Goal: Task Accomplishment & Management: Complete application form

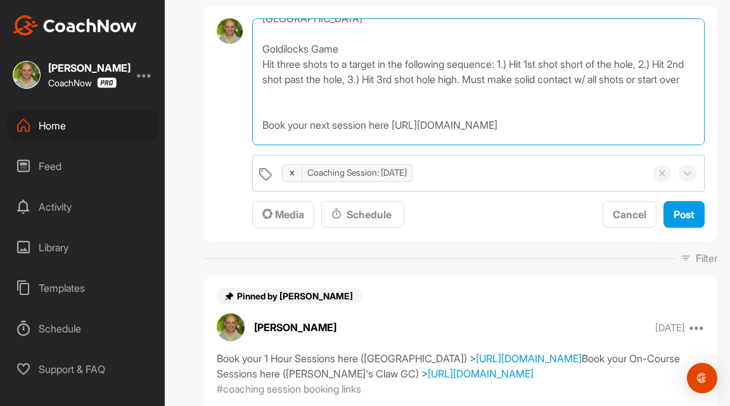
scroll to position [174, 0]
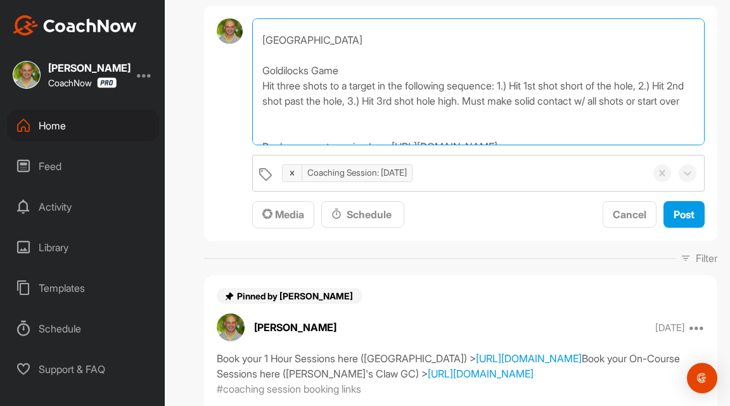
click at [258, 82] on textarea "Full Swing Irons Swing Keys: - Straight back and through path of swing, neutral…" at bounding box center [478, 81] width 453 height 127
click at [521, 85] on textarea "Full Swing Irons Swing Keys: - Straight back and through path of swing, neutral…" at bounding box center [478, 81] width 453 height 127
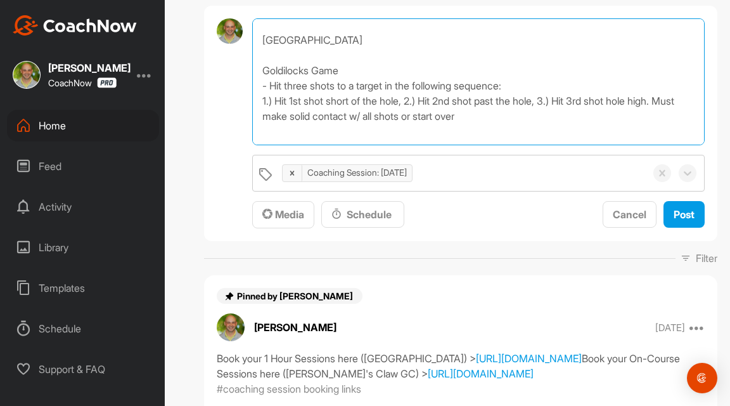
click at [415, 100] on textarea "Full Swing Irons Swing Keys: - Straight back and through path of swing, neutral…" at bounding box center [478, 81] width 453 height 127
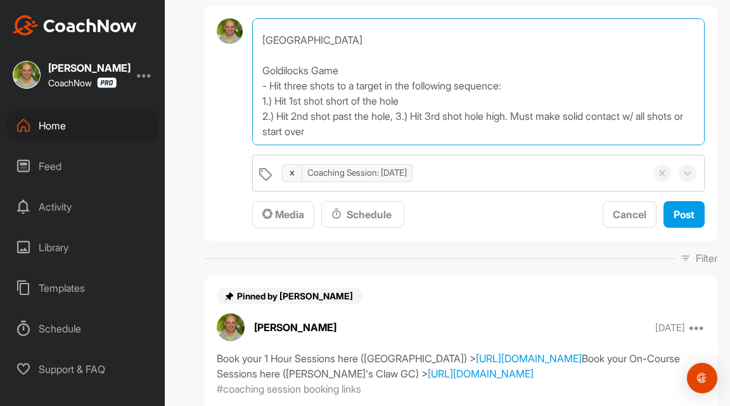
click at [406, 116] on textarea "Full Swing Irons Swing Keys: - Straight back and through path of swing, neutral…" at bounding box center [478, 81] width 453 height 127
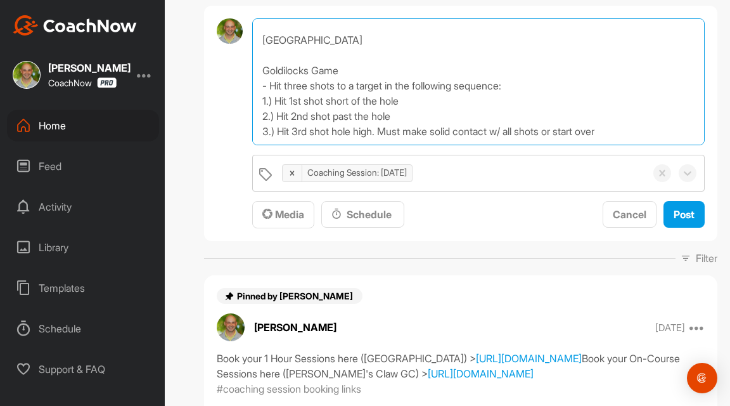
click at [387, 133] on textarea "Full Swing Irons Swing Keys: - Straight back and through path of swing, neutral…" at bounding box center [478, 81] width 453 height 127
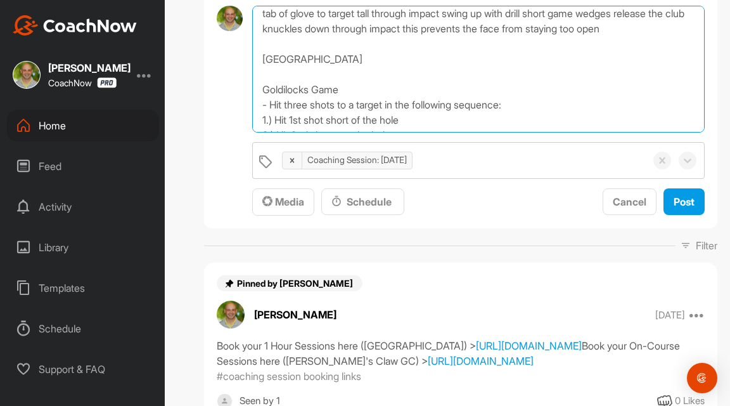
scroll to position [131, 0]
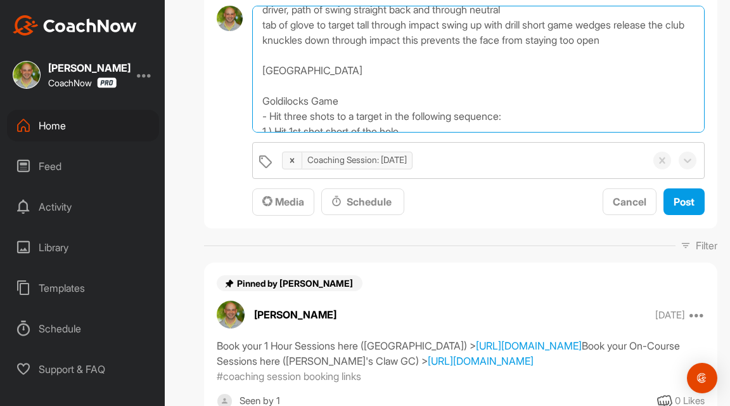
click at [367, 77] on textarea "Full Swing Irons Swing Keys: - Straight back and through path of swing, neutral…" at bounding box center [478, 69] width 453 height 127
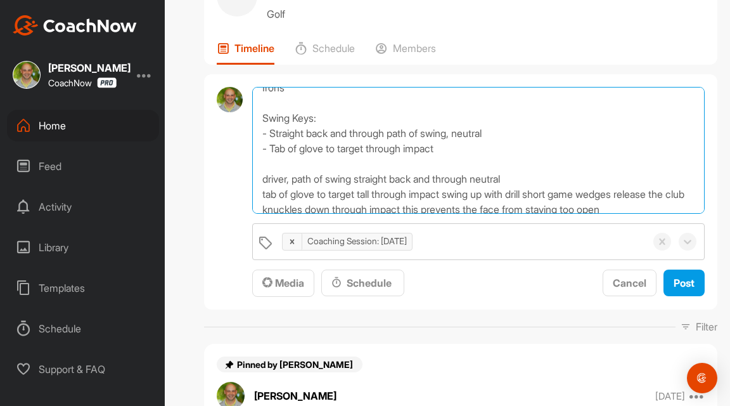
scroll to position [72, 0]
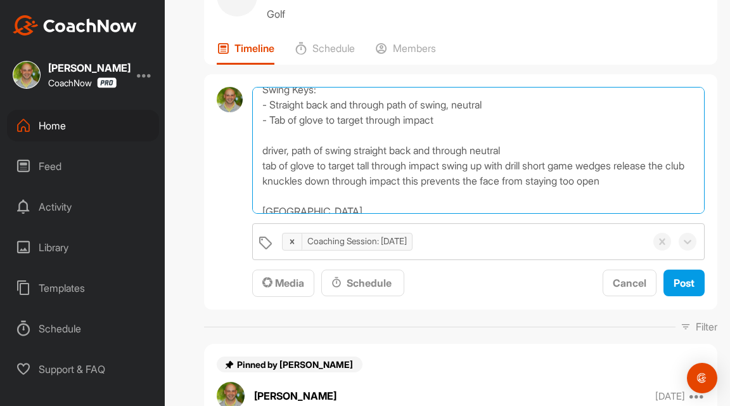
click at [266, 152] on textarea "Full Swing Irons Swing Keys: - Straight back and through path of swing, neutral…" at bounding box center [478, 150] width 453 height 127
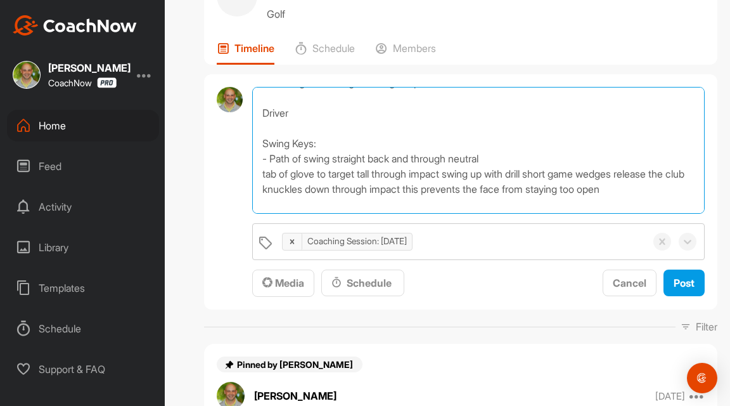
scroll to position [134, 0]
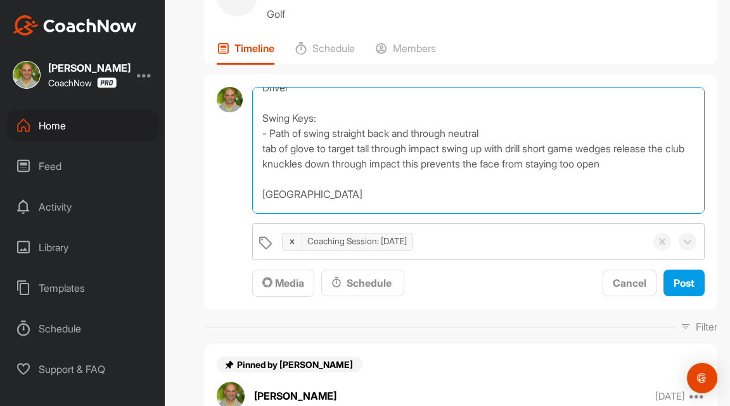
click at [266, 148] on textarea "Full Swing Irons Swing Keys: - Straight back and through path of swing, neutral…" at bounding box center [478, 150] width 453 height 127
click at [465, 148] on textarea "Full Swing Irons Swing Keys: - Straight back and through path of swing, neutral…" at bounding box center [478, 150] width 453 height 127
click at [534, 148] on textarea "Full Swing Irons Swing Keys: - Straight back and through path of swing, neutral…" at bounding box center [478, 150] width 453 height 127
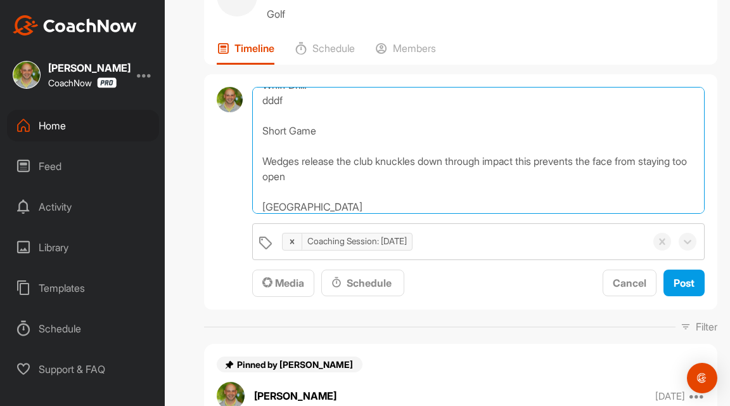
scroll to position [240, 0]
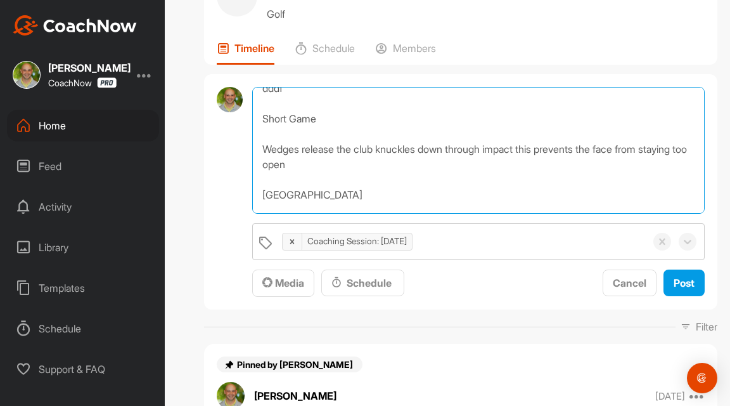
click at [305, 150] on textarea "Full Swing Irons Swing Keys: - Straight back and through path of swing, neutral…" at bounding box center [478, 150] width 453 height 127
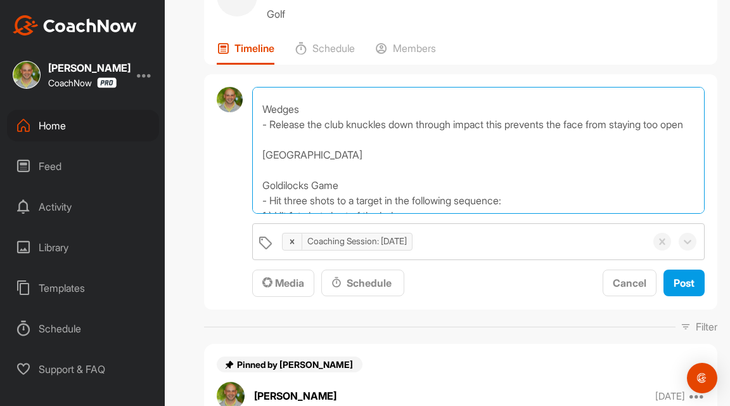
scroll to position [299, 0]
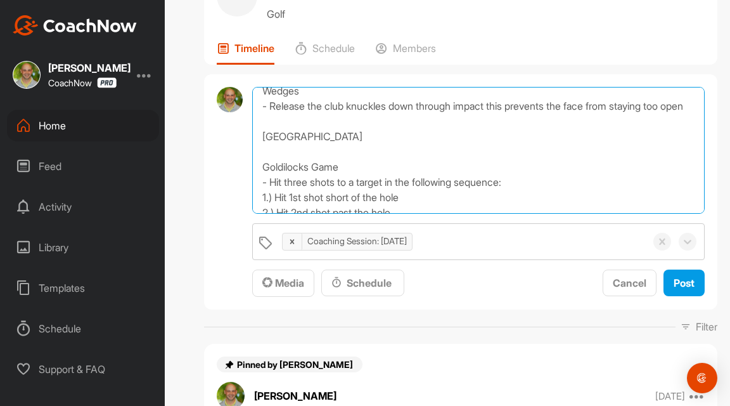
click at [313, 153] on textarea "Full Swing Irons Swing Keys: - Straight back and through path of swing, neutral…" at bounding box center [478, 150] width 453 height 127
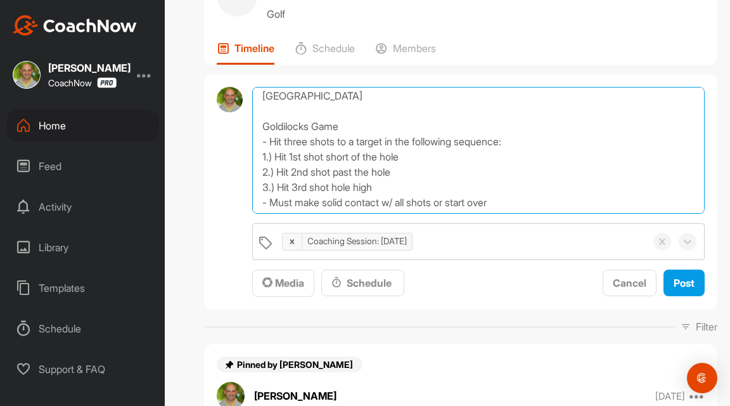
scroll to position [330, 0]
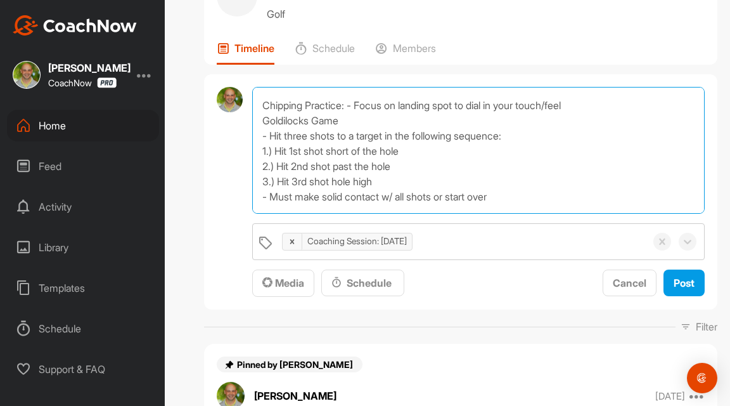
click at [351, 118] on textarea "Full Swing Irons Swing Keys: - Straight back and through path of swing, neutral…" at bounding box center [478, 150] width 453 height 127
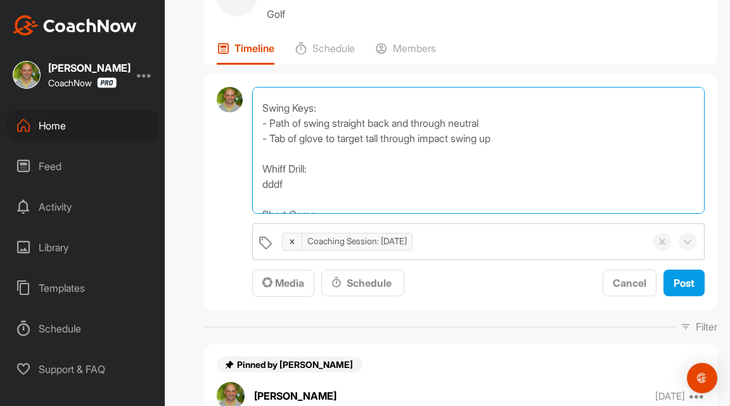
scroll to position [165, 0]
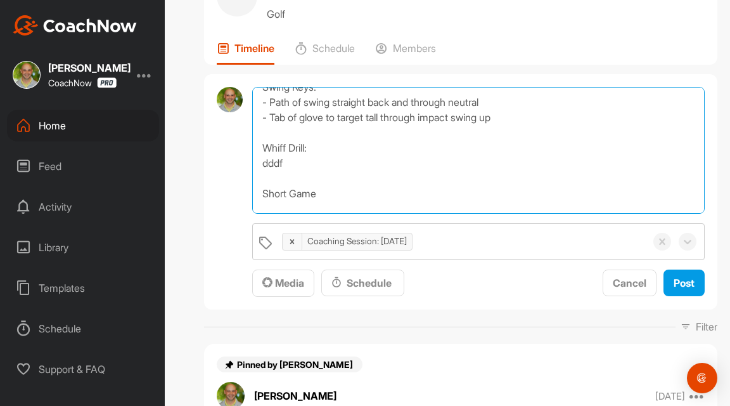
click at [281, 165] on textarea "Full Swing Irons Swing Keys: - Straight back and through path of swing, neutral…" at bounding box center [478, 150] width 453 height 127
paste textarea "- Make a full swing at full speed and try to just miss the top of the ball (3x)…"
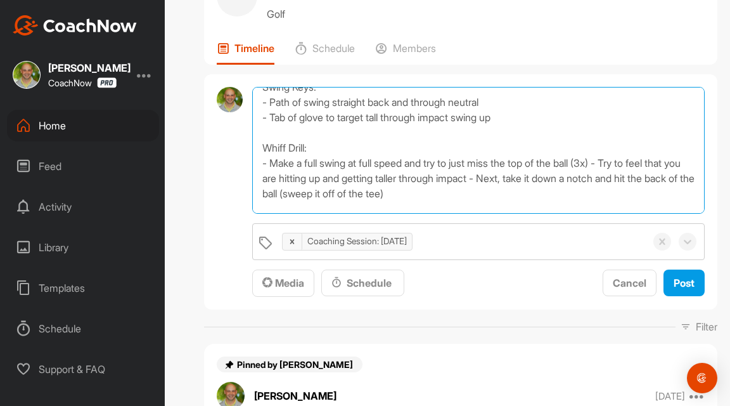
click at [619, 167] on textarea "Full Swing Irons Swing Keys: - Straight back and through path of swing, neutral…" at bounding box center [478, 150] width 453 height 127
click at [586, 180] on textarea "Full Swing Irons Swing Keys: - Straight back and through path of swing, neutral…" at bounding box center [478, 150] width 453 height 127
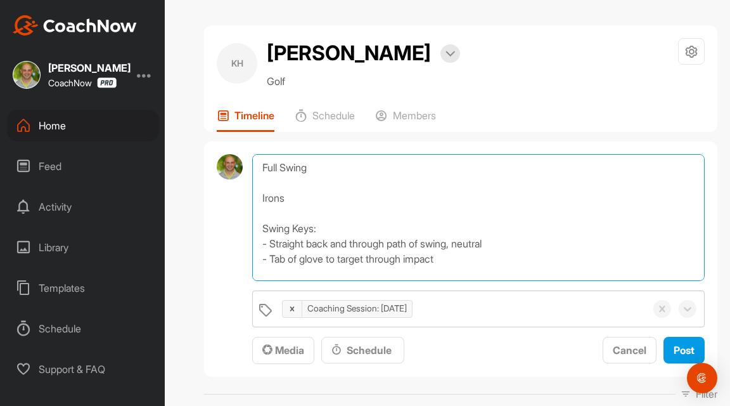
scroll to position [0, 0]
click at [394, 245] on textarea "Full Swing Irons Swing Keys: - Straight back and through path of swing, neutral…" at bounding box center [478, 217] width 453 height 127
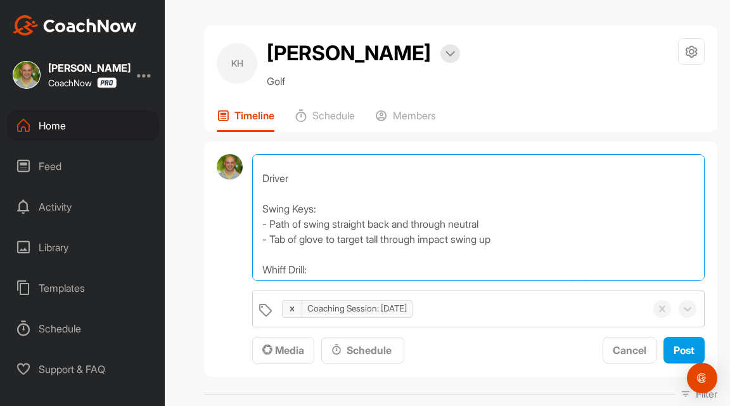
scroll to position [127, 0]
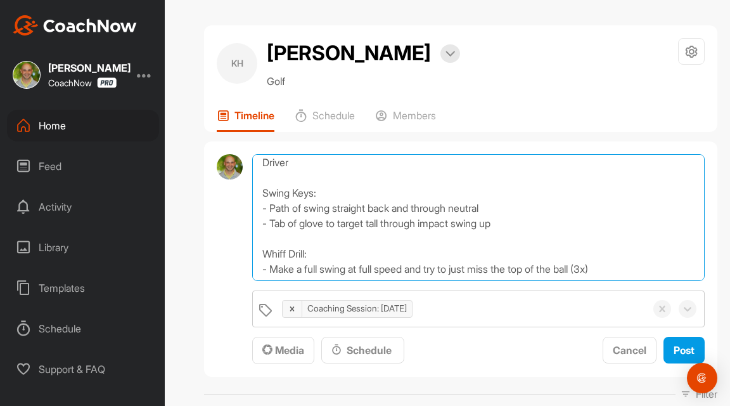
click at [462, 205] on textarea "Full Swing Irons Swing Keys: - Straight back and through path of swing, neutral…" at bounding box center [478, 217] width 453 height 127
click at [370, 224] on textarea "Full Swing Irons Swing Keys: - Straight back and through path of swing, neutral…" at bounding box center [478, 217] width 453 height 127
click at [467, 226] on textarea "Full Swing Irons Swing Keys: - Straight back and through path of swing, neutral…" at bounding box center [478, 217] width 453 height 127
click at [377, 221] on textarea "Full Swing Irons Swing Keys: - Straight back and through path of swing, neutral…" at bounding box center [478, 217] width 453 height 127
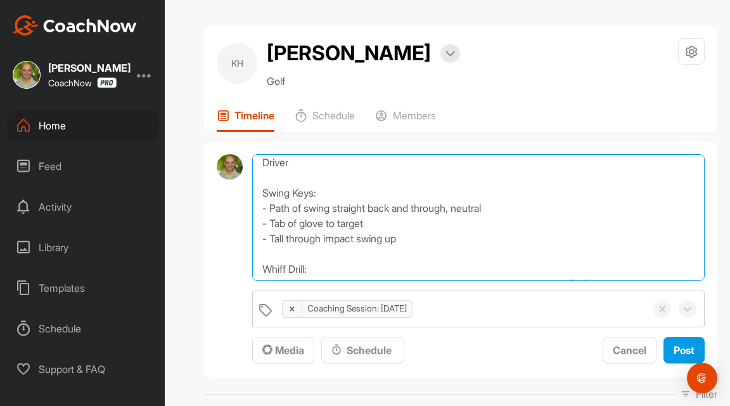
click at [360, 238] on textarea "Full Swing Irons Swing Keys: - Straight back and through path of swing, neutral…" at bounding box center [478, 217] width 453 height 127
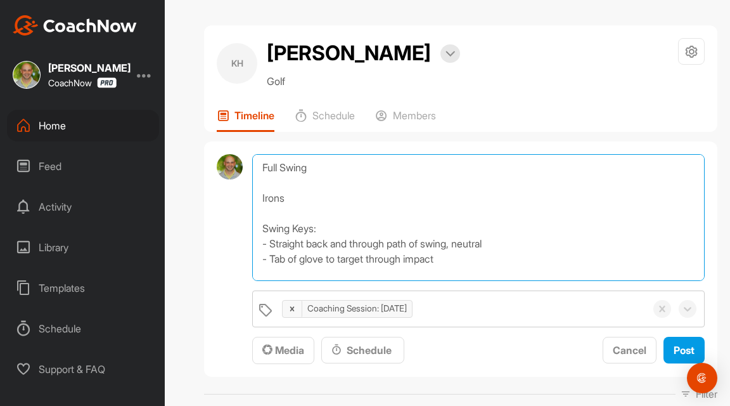
scroll to position [0, 0]
type textarea "Full Swing Irons Swing Keys: - Straight back and through path of swing, neutral…"
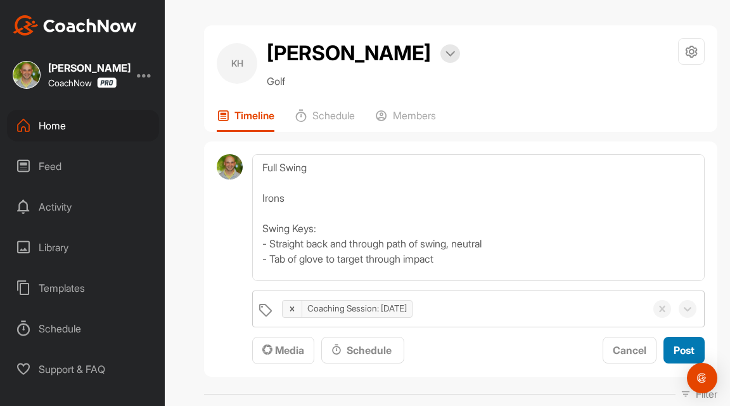
click at [689, 358] on button "Post" at bounding box center [684, 350] width 41 height 27
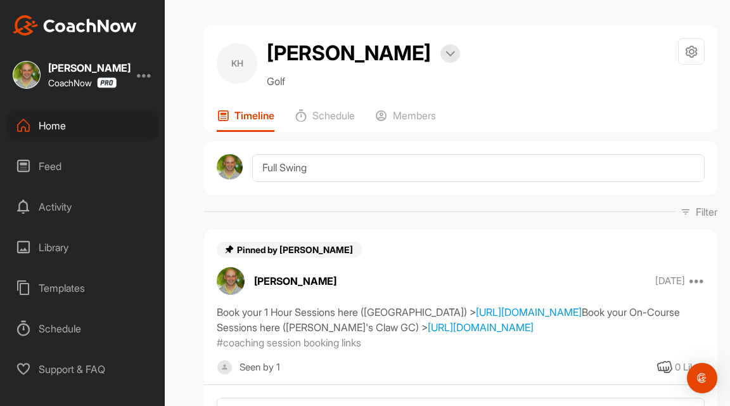
click at [91, 127] on div "Home" at bounding box center [83, 126] width 152 height 32
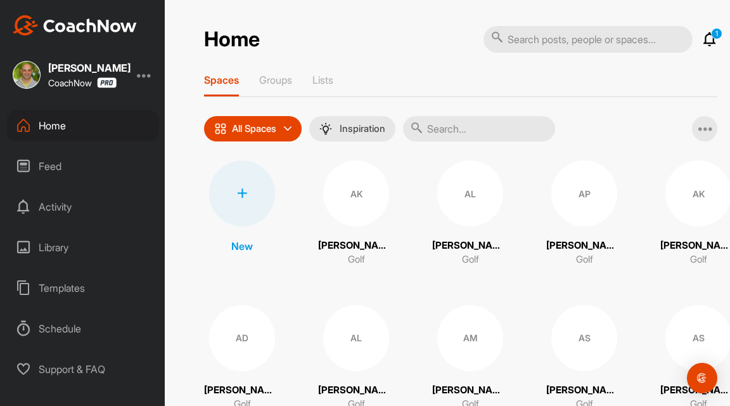
click at [709, 37] on icon at bounding box center [709, 39] width 15 height 15
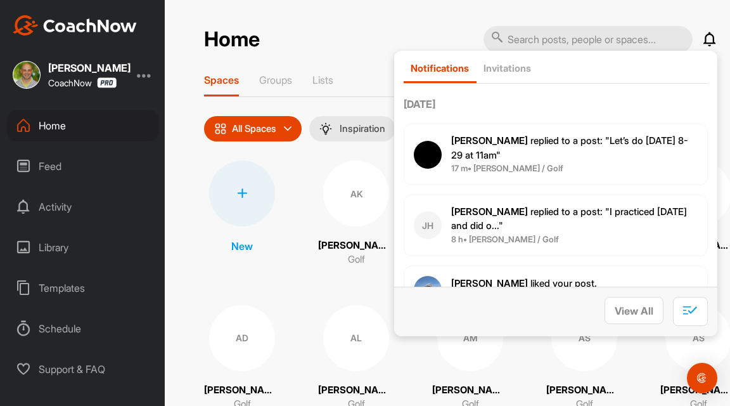
click at [537, 153] on p "[PERSON_NAME] replied to a post : "Let’s do [DATE] 8-29 at 11am"" at bounding box center [574, 148] width 247 height 29
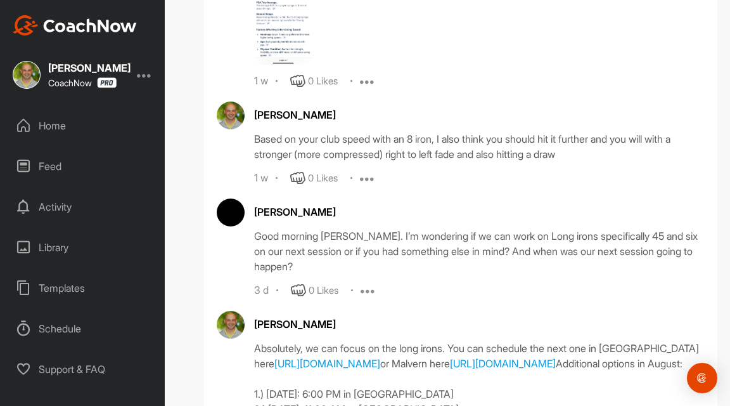
scroll to position [844, 0]
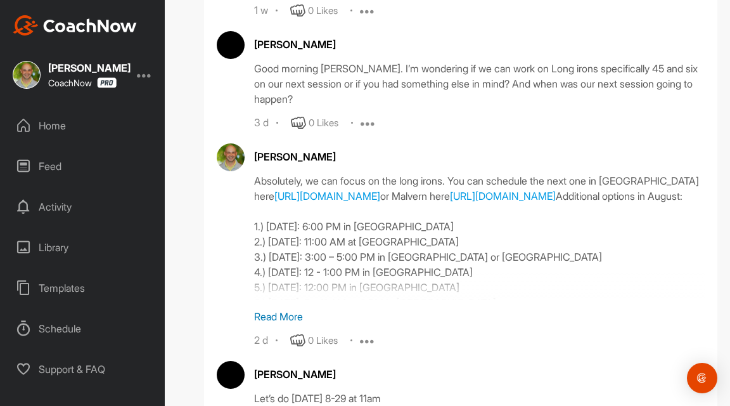
click at [281, 317] on p "Read More" at bounding box center [479, 316] width 451 height 15
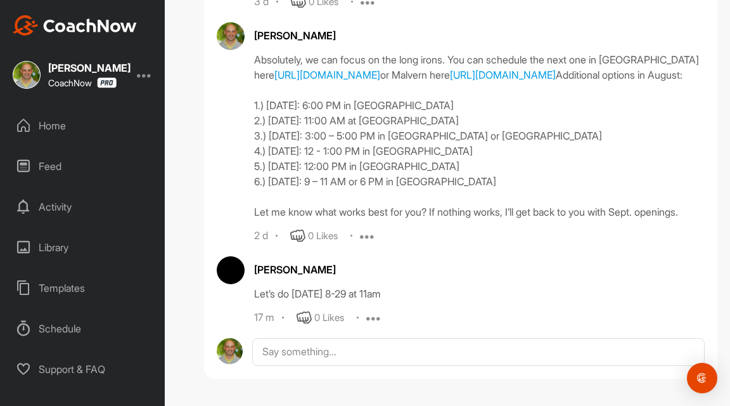
scroll to position [981, 0]
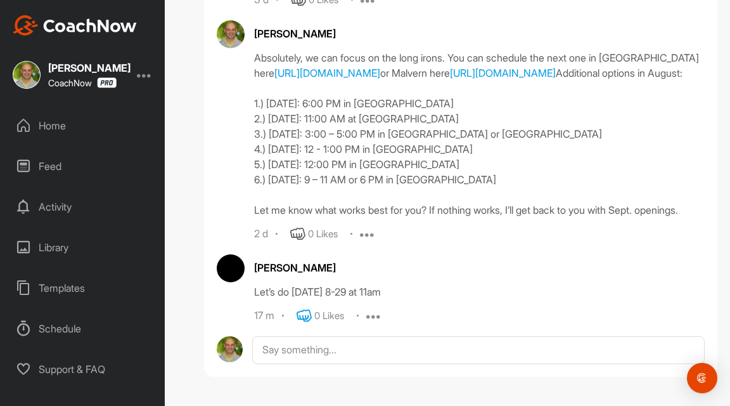
click at [306, 323] on icon at bounding box center [304, 315] width 15 height 15
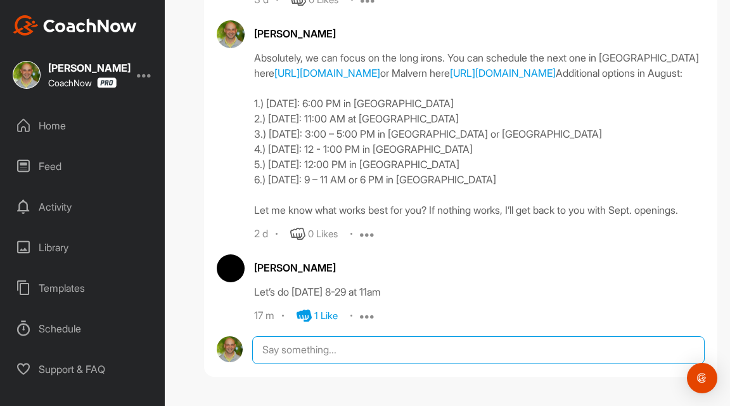
click at [302, 349] on textarea at bounding box center [478, 350] width 453 height 28
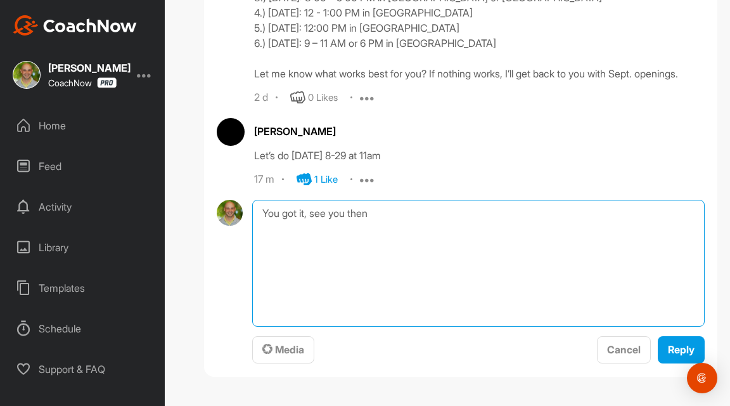
scroll to position [1165, 0]
type textarea "You got it, see you then"
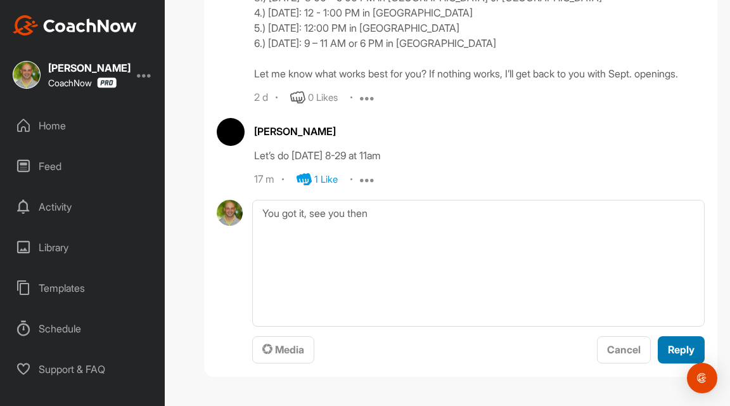
click at [686, 346] on span "Reply" at bounding box center [681, 349] width 27 height 13
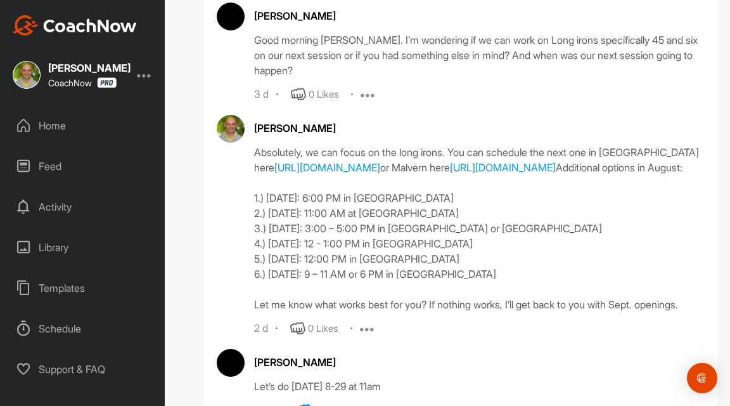
scroll to position [0, 0]
click at [42, 129] on div "Home" at bounding box center [83, 126] width 152 height 32
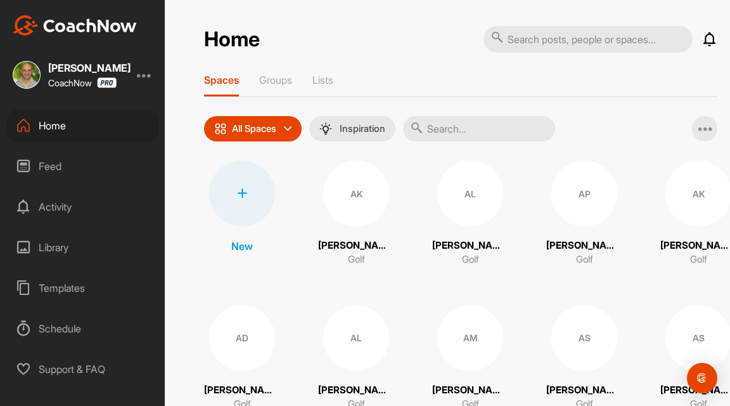
click at [493, 126] on input "text" at bounding box center [479, 128] width 152 height 25
type input "[PERSON_NAME]"
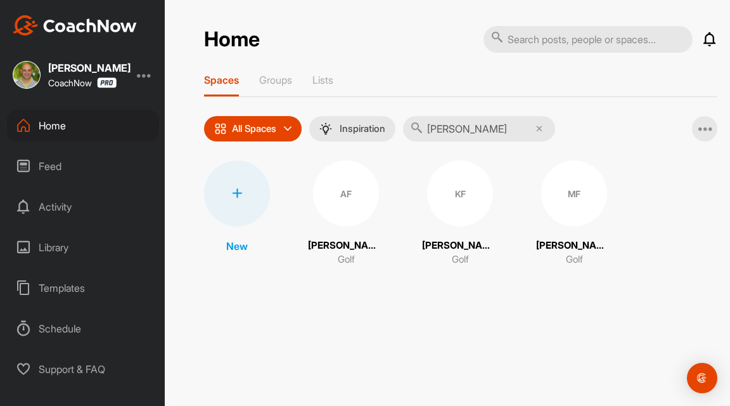
click at [328, 186] on div "AF" at bounding box center [346, 193] width 66 height 66
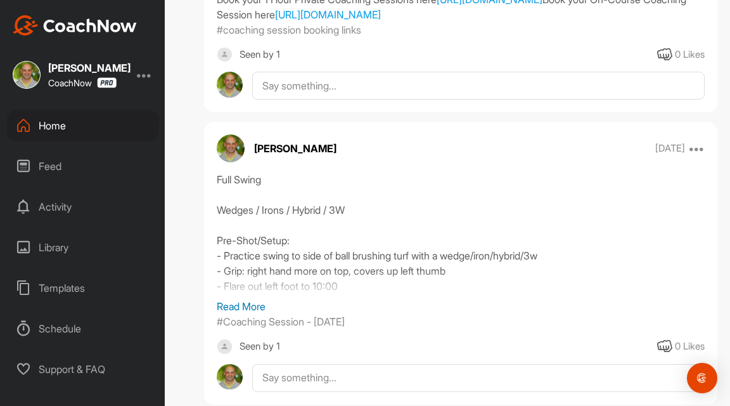
scroll to position [349, 0]
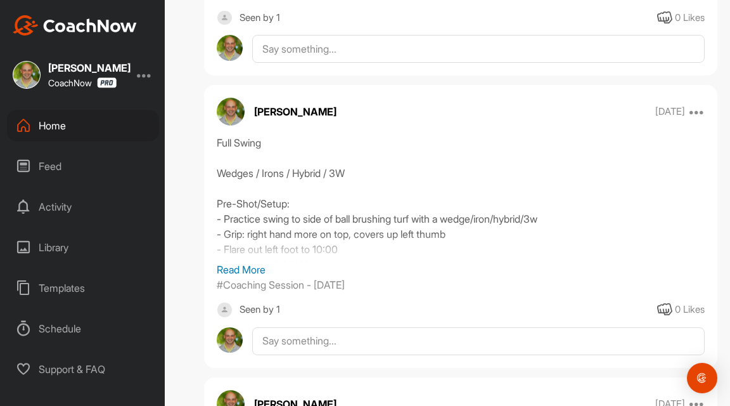
click at [245, 277] on p "Read More" at bounding box center [461, 269] width 488 height 15
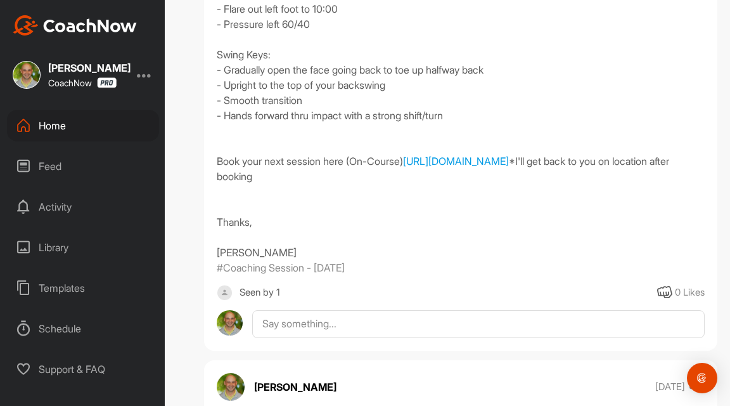
scroll to position [628, 0]
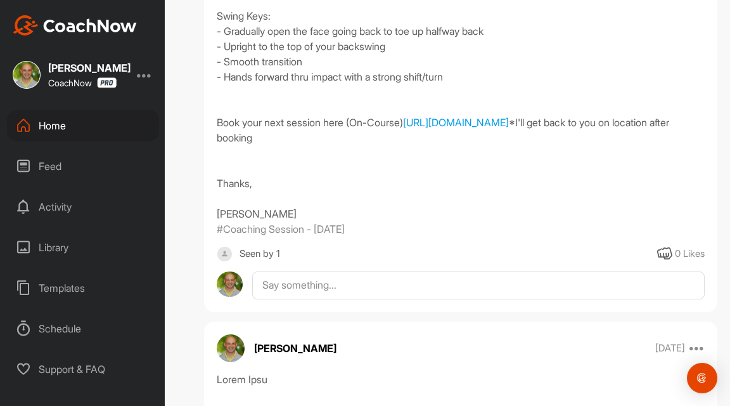
click at [77, 129] on div "Home" at bounding box center [83, 126] width 152 height 32
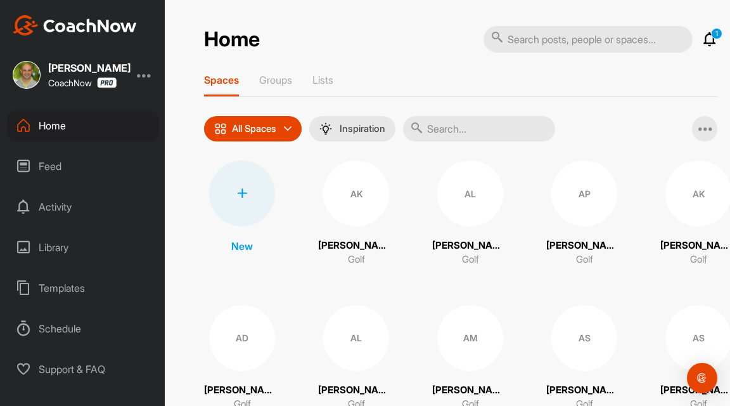
click at [259, 190] on div at bounding box center [242, 193] width 66 height 66
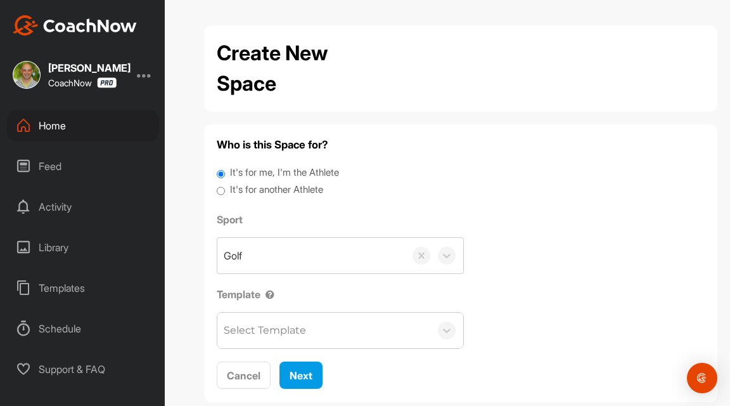
click at [273, 190] on label "It's for another Athlete" at bounding box center [276, 190] width 93 height 15
click at [225, 190] on input "It's for another Athlete" at bounding box center [221, 191] width 8 height 17
radio input "true"
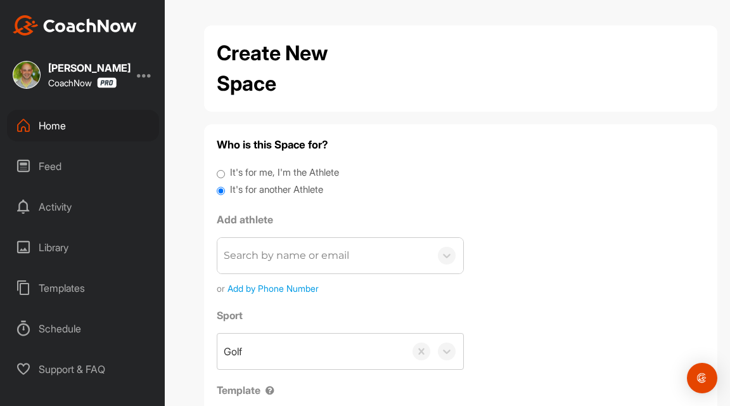
click at [285, 238] on div "Search by name or email" at bounding box center [323, 256] width 213 height 36
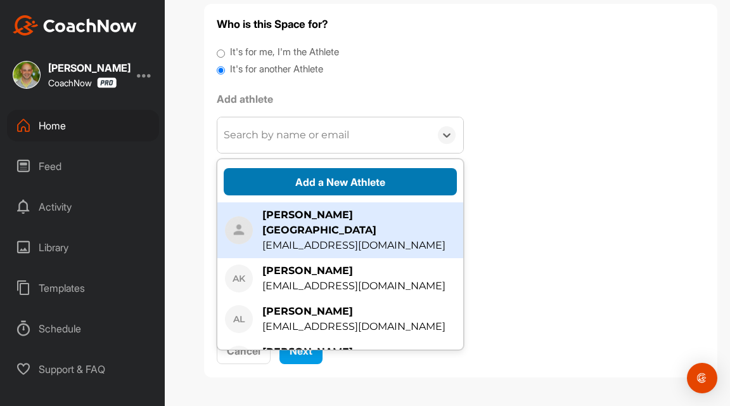
click at [353, 178] on button "Add a New Athlete" at bounding box center [340, 181] width 233 height 27
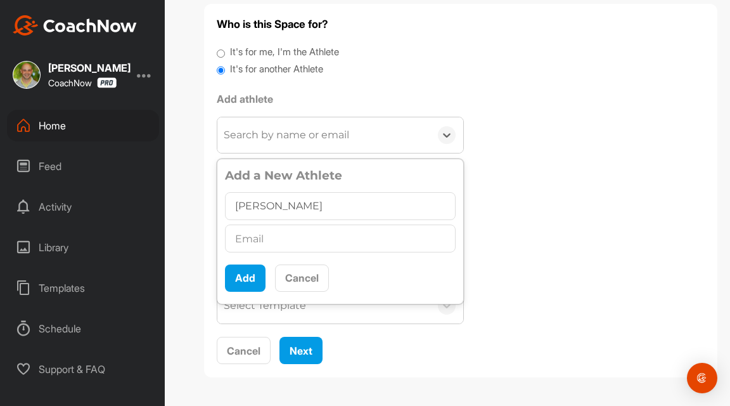
type input "[PERSON_NAME]"
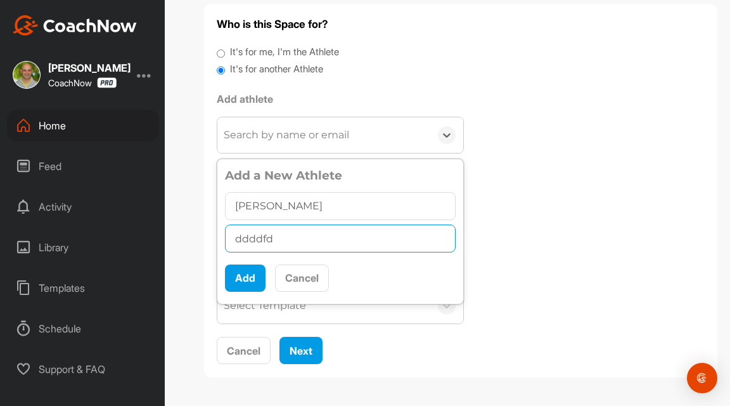
click at [256, 240] on input "ddddfd" at bounding box center [340, 238] width 231 height 28
paste input "[EMAIL_ADDRESS][DOMAIN_NAME]"
type input "[EMAIL_ADDRESS][DOMAIN_NAME]"
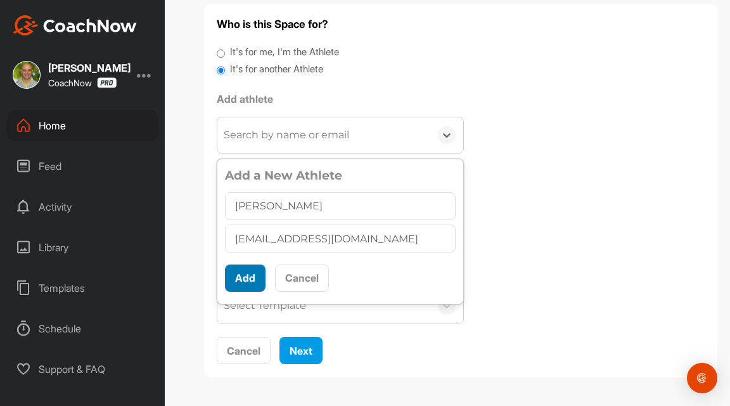
click at [234, 285] on button "Add" at bounding box center [245, 277] width 41 height 27
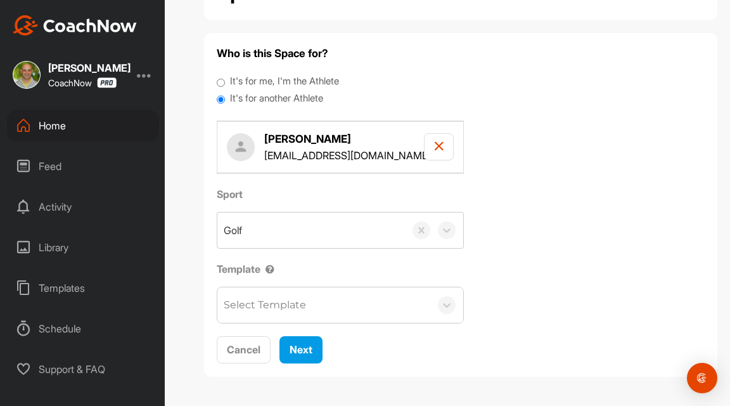
click at [262, 287] on div "Select Template" at bounding box center [340, 305] width 247 height 37
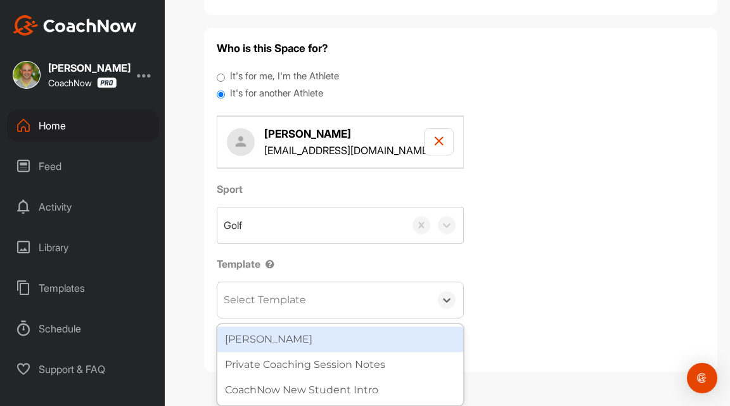
scroll to position [95, 0]
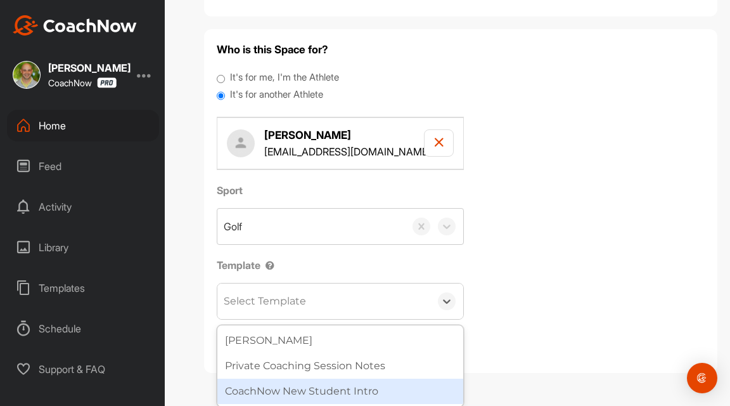
click at [257, 380] on div "CoachNow New Student Intro" at bounding box center [340, 390] width 246 height 25
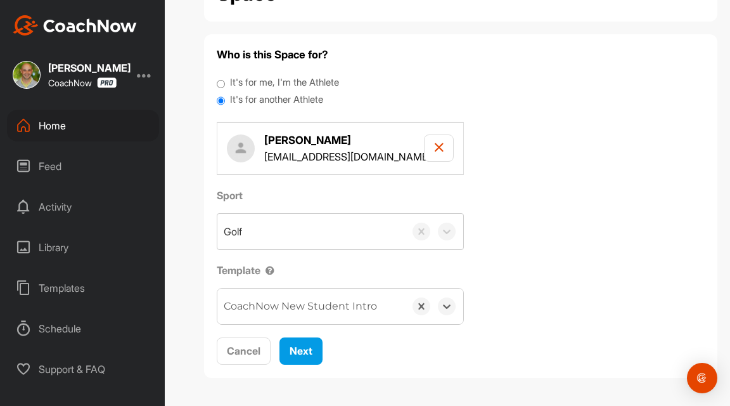
click at [599, 245] on div "Sport Golf Template option CoachNow New Student Intro, selected. 0 results avai…" at bounding box center [461, 256] width 488 height 137
click at [301, 356] on div "Next" at bounding box center [301, 350] width 23 height 15
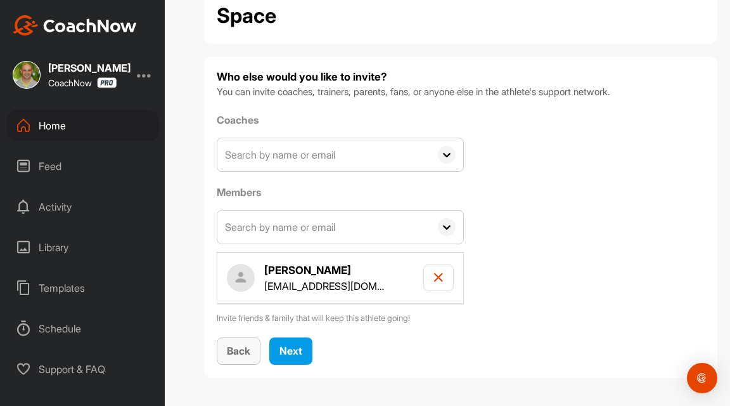
scroll to position [0, 0]
click at [289, 344] on span "Next" at bounding box center [291, 350] width 23 height 13
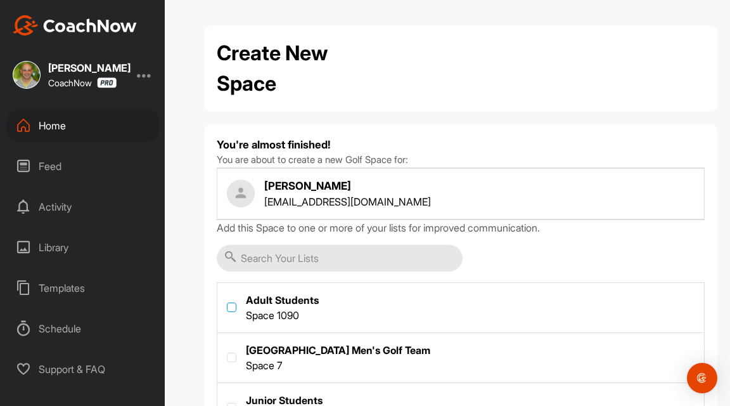
click at [231, 305] on label at bounding box center [232, 307] width 10 height 10
click at [228, 303] on input "checkbox" at bounding box center [227, 302] width 1 height 1
checkbox input "true"
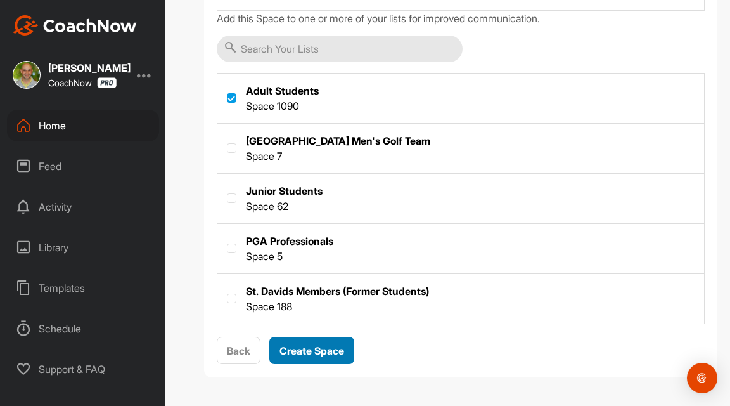
click at [333, 349] on span "Create Space" at bounding box center [312, 350] width 65 height 13
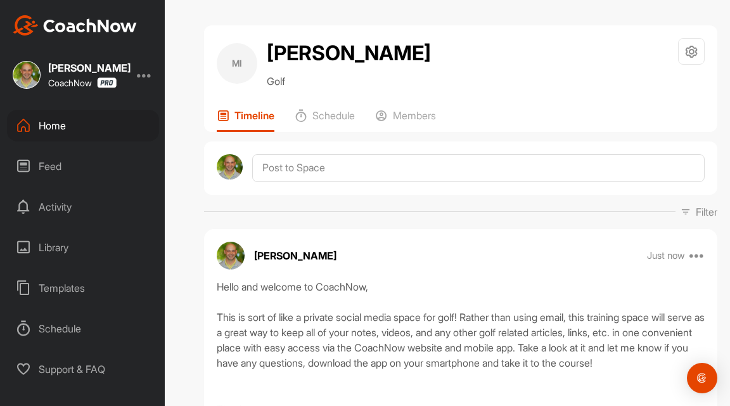
click at [58, 122] on div "Home" at bounding box center [83, 126] width 152 height 32
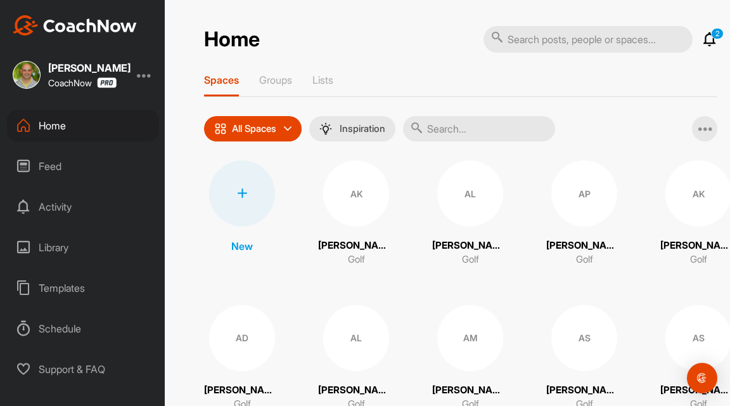
click at [477, 129] on input "text" at bounding box center [479, 128] width 152 height 25
